Goal: Information Seeking & Learning: Learn about a topic

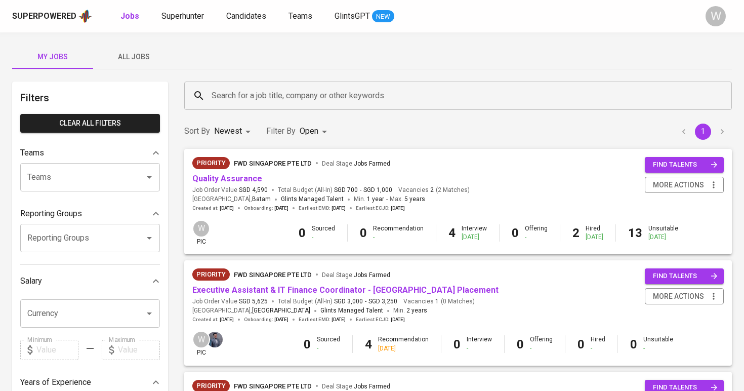
click at [136, 60] on span "All Jobs" at bounding box center [133, 57] width 69 height 13
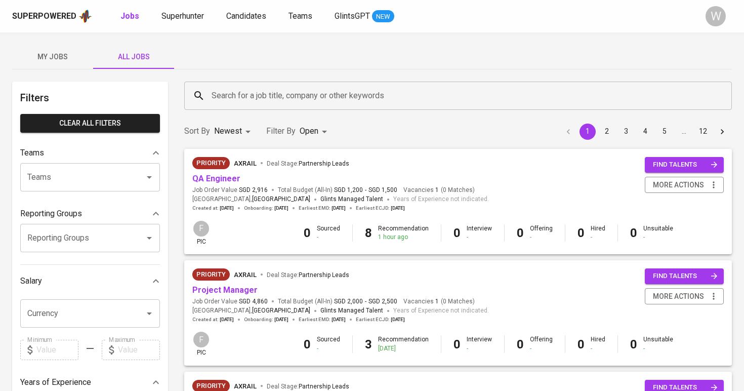
click at [227, 98] on input "Search for a job title, company or other keywords" at bounding box center [460, 95] width 503 height 19
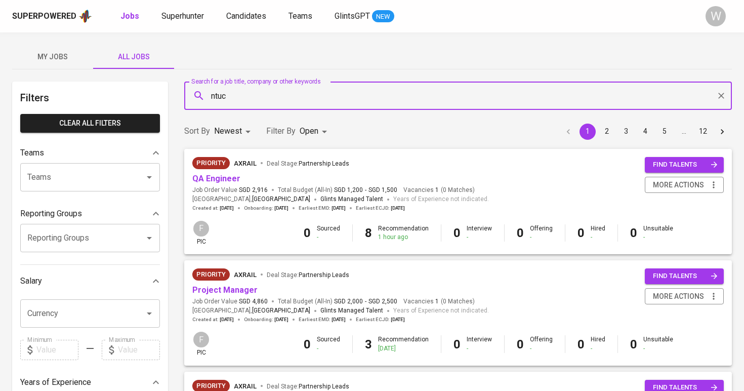
type input "ntuc"
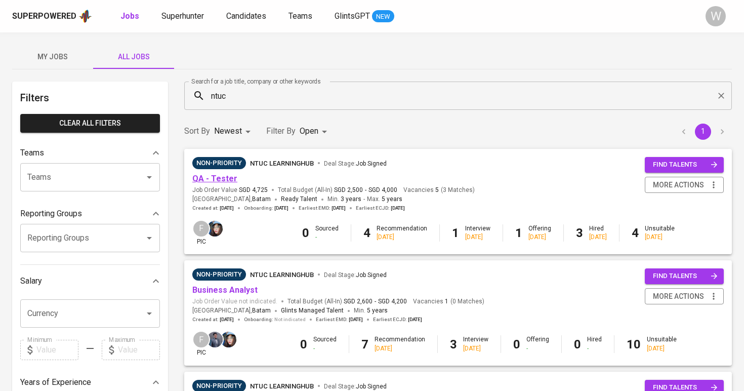
click at [224, 180] on link "QA - Tester" at bounding box center [214, 179] width 45 height 10
click at [317, 129] on body "Superpowered Jobs Superhunter Candidates Teams GlintsGPT NEW W My Jobs All Jobs…" at bounding box center [372, 345] width 744 height 691
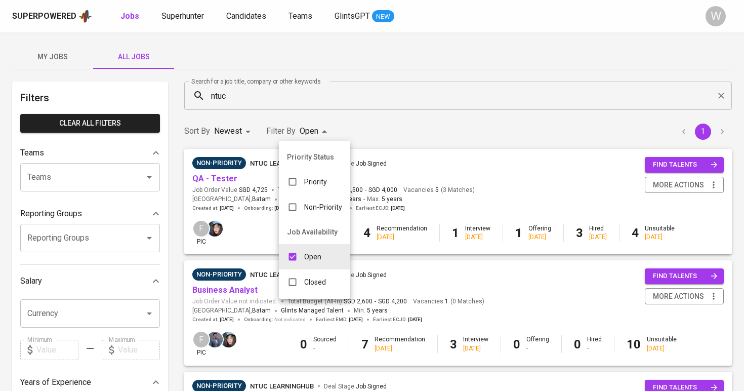
click at [323, 285] on p "Closed" at bounding box center [315, 282] width 22 height 10
type input "OPEN,CLOSE"
checkbox input "true"
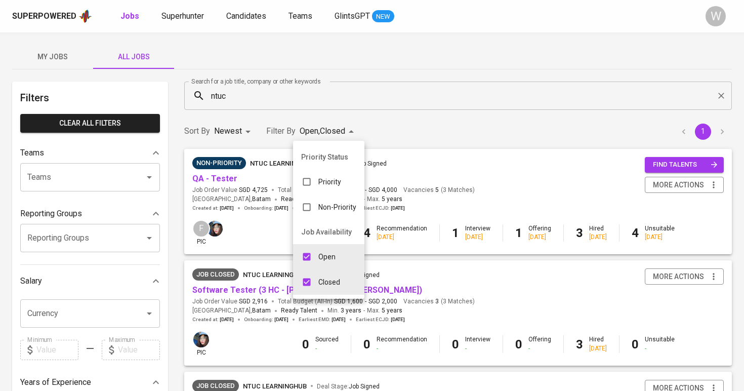
click at [440, 125] on div at bounding box center [372, 195] width 744 height 391
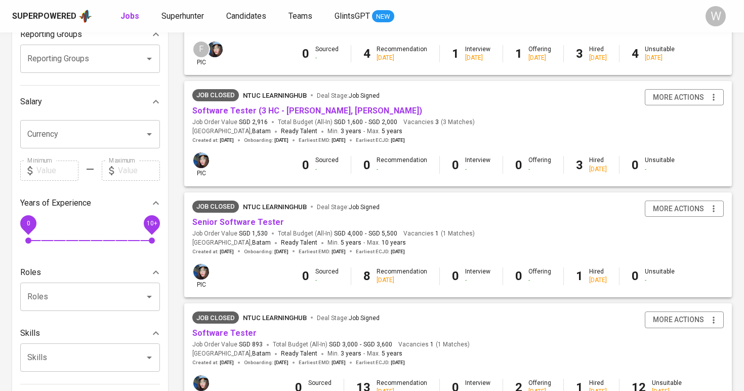
scroll to position [179, 0]
click at [242, 218] on link "Senior Software Tester" at bounding box center [238, 223] width 92 height 10
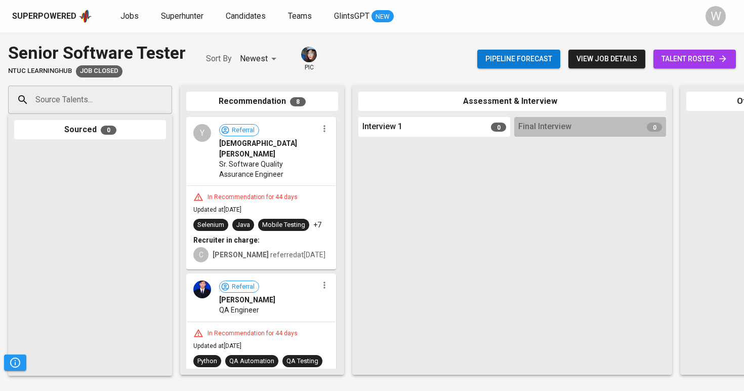
click at [694, 63] on span "talent roster" at bounding box center [694, 59] width 66 height 13
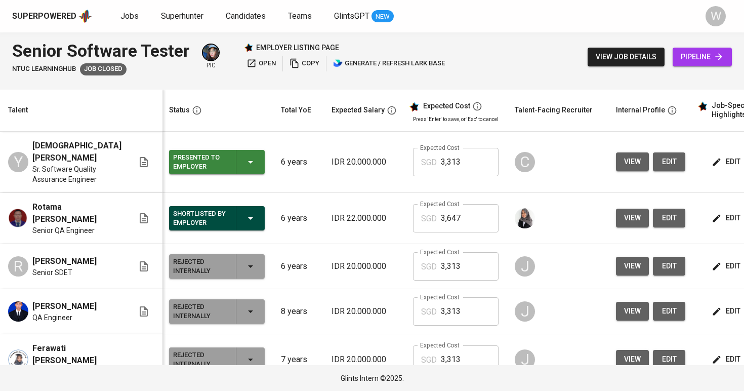
scroll to position [0, 2]
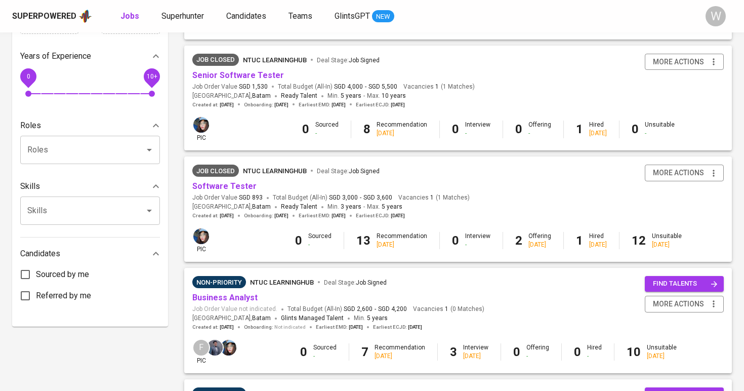
scroll to position [381, 0]
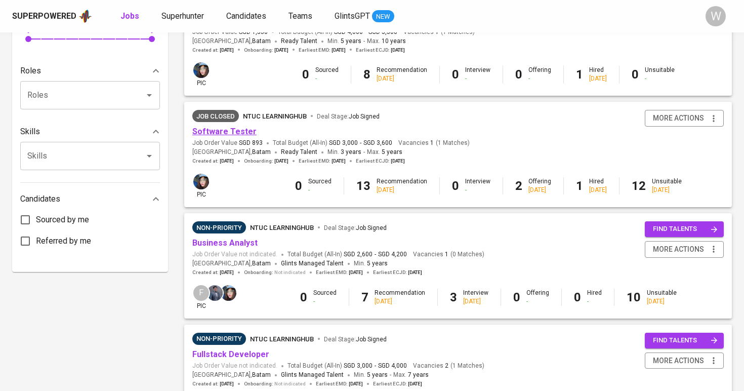
click at [228, 127] on link "Software Tester" at bounding box center [224, 132] width 64 height 10
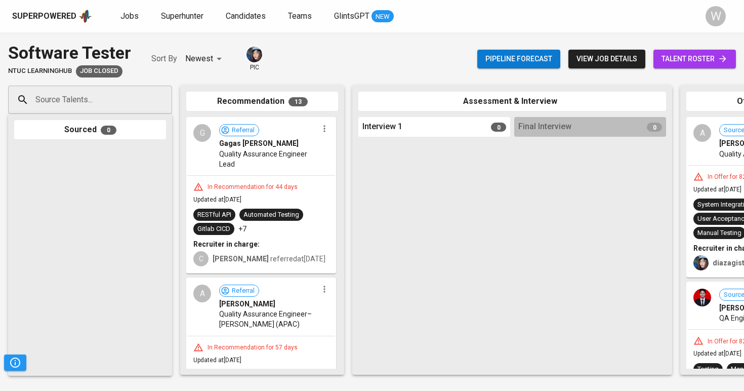
click at [684, 56] on span "talent roster" at bounding box center [694, 59] width 66 height 13
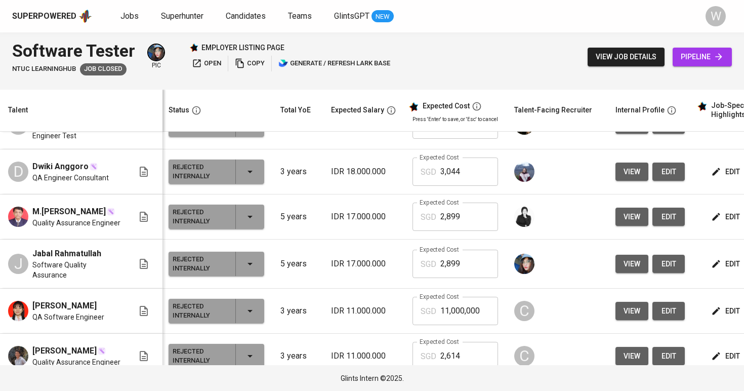
scroll to position [0, 3]
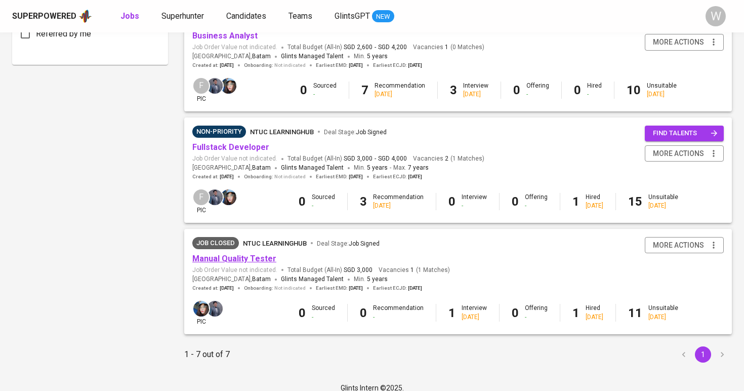
click at [246, 254] on link "Manual Quality Tester" at bounding box center [234, 259] width 84 height 10
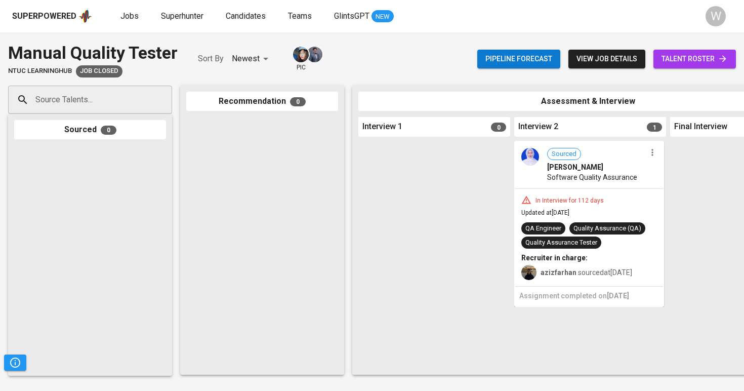
click at [676, 57] on span "talent roster" at bounding box center [694, 59] width 66 height 13
click at [554, 198] on div "In Interview for 112 days" at bounding box center [569, 200] width 76 height 9
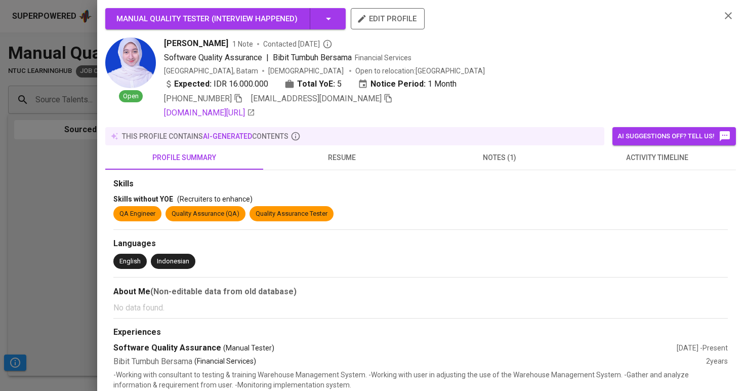
click at [664, 191] on section "Skills Skills without YOE (Recruiters to enhance) QA Engineer Quality Assurance…" at bounding box center [420, 201] width 614 height 47
click at [649, 161] on span "activity timeline" at bounding box center [657, 157] width 146 height 13
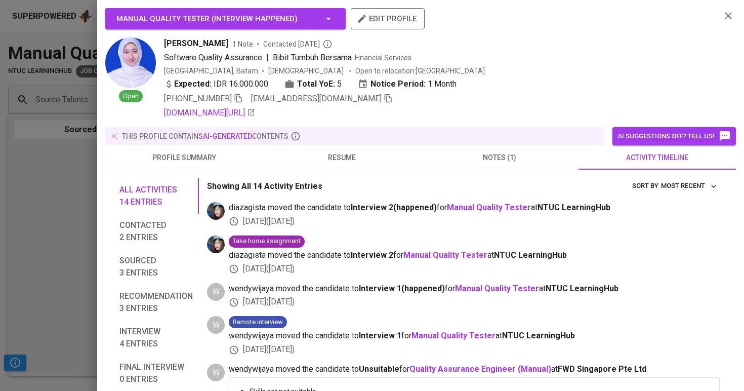
click at [78, 217] on div at bounding box center [372, 195] width 744 height 391
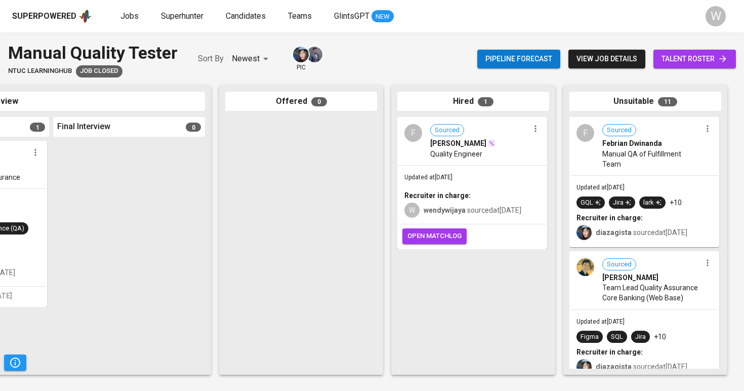
scroll to position [0, 617]
click at [692, 62] on span "talent roster" at bounding box center [694, 59] width 66 height 13
